Goal: Navigation & Orientation: Find specific page/section

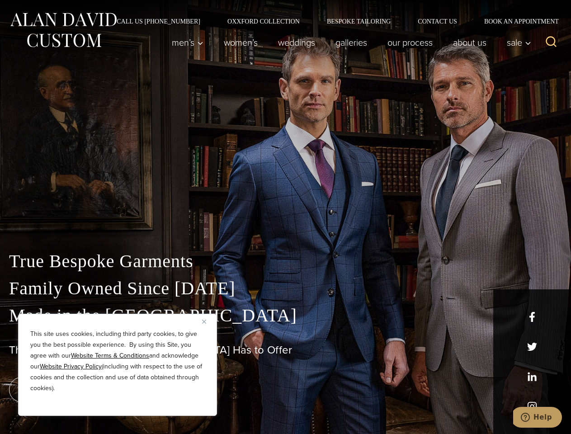
click at [285, 217] on div "True Bespoke Garments Family Owned Since [DATE] Made in [GEOGRAPHIC_DATA] The B…" at bounding box center [285, 317] width 571 height 231
click at [207, 321] on button "Close" at bounding box center [207, 321] width 11 height 11
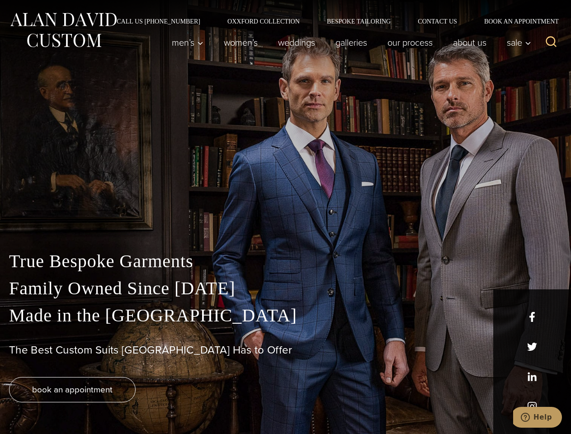
click at [117, 403] on div "True Bespoke Garments Family Owned Since [DATE] Made in [GEOGRAPHIC_DATA] The B…" at bounding box center [285, 341] width 571 height 186
click at [551, 42] on icon "Search" at bounding box center [550, 41] width 13 height 13
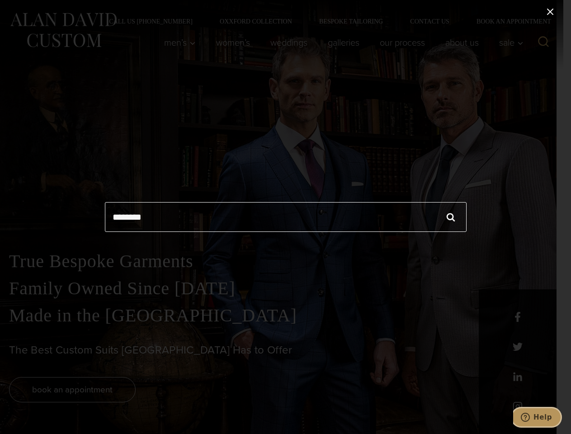
click at [529, 417] on icon "Help" at bounding box center [524, 416] width 9 height 9
